Goal: Information Seeking & Learning: Learn about a topic

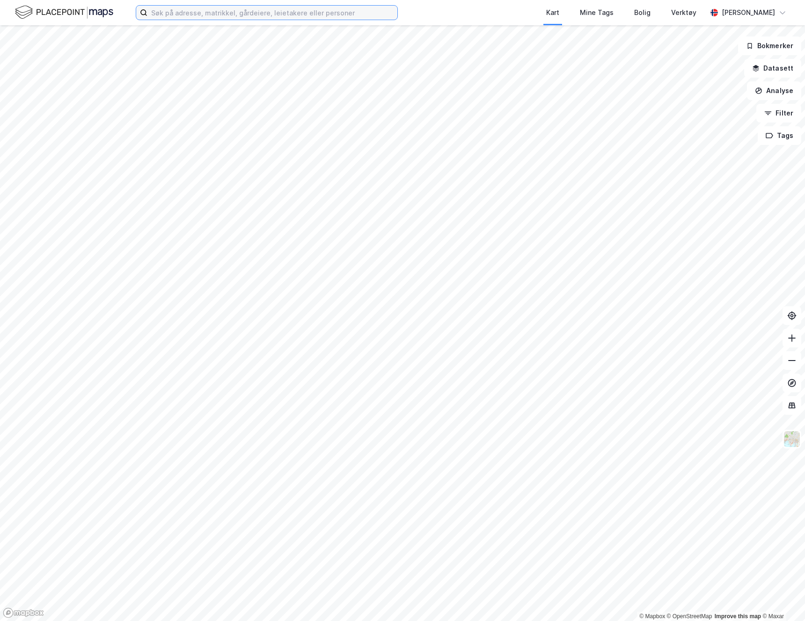
click at [286, 15] on input at bounding box center [272, 13] width 250 height 14
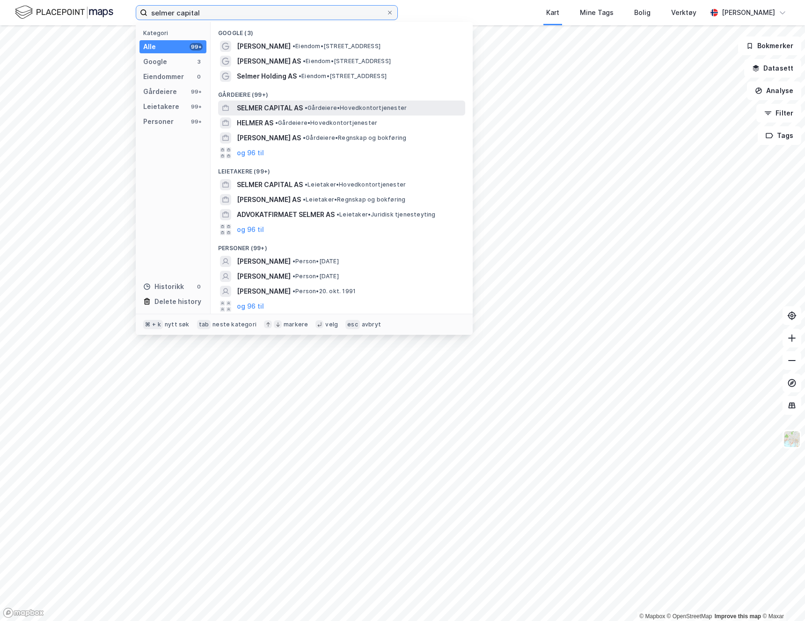
type input "selmer capital"
click at [290, 106] on span "SELMER CAPITAL AS" at bounding box center [270, 107] width 66 height 11
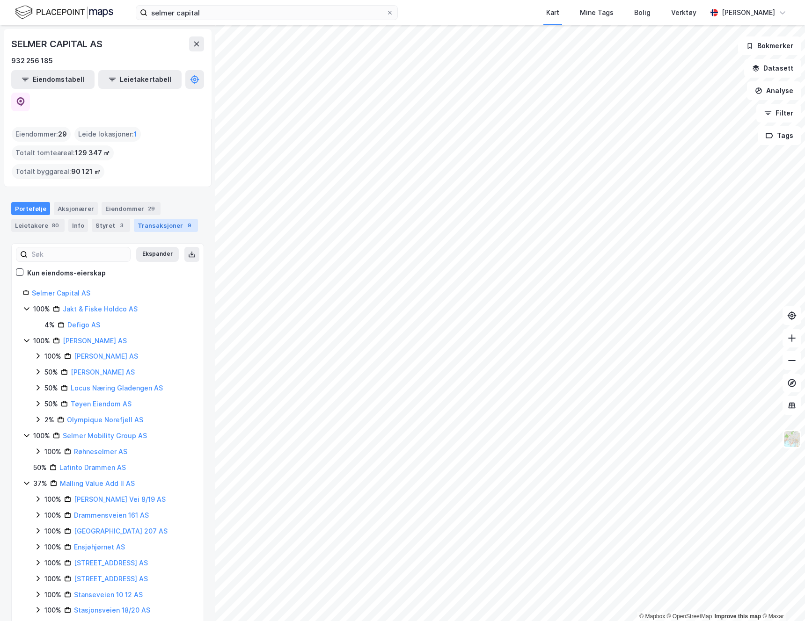
click at [170, 219] on div "Transaksjoner 9" at bounding box center [166, 225] width 64 height 13
